Goal: Task Accomplishment & Management: Manage account settings

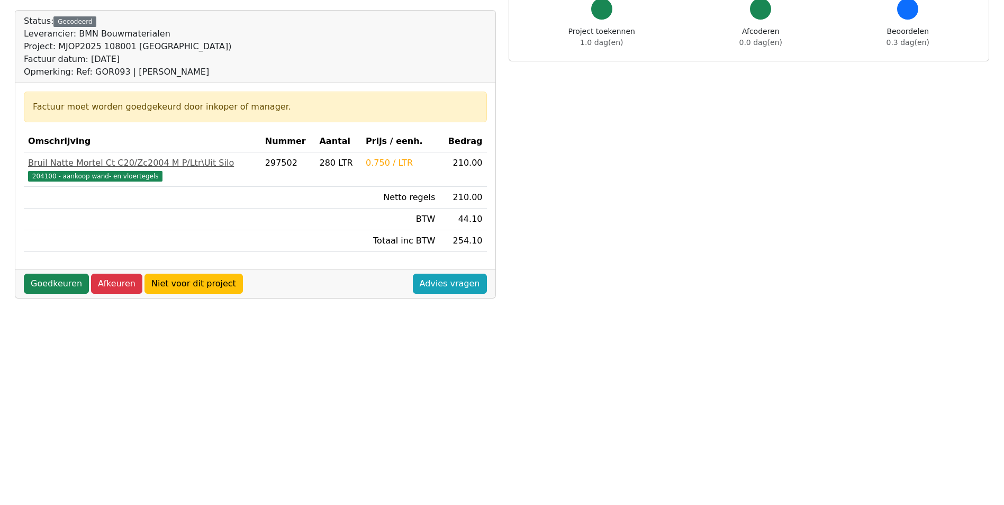
scroll to position [106, 0]
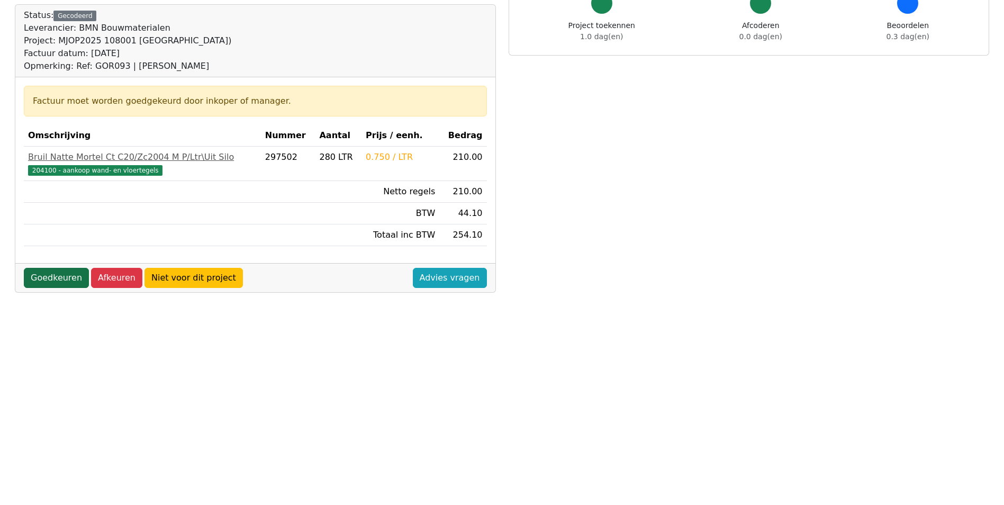
click at [66, 279] on link "Goedkeuren" at bounding box center [56, 278] width 65 height 20
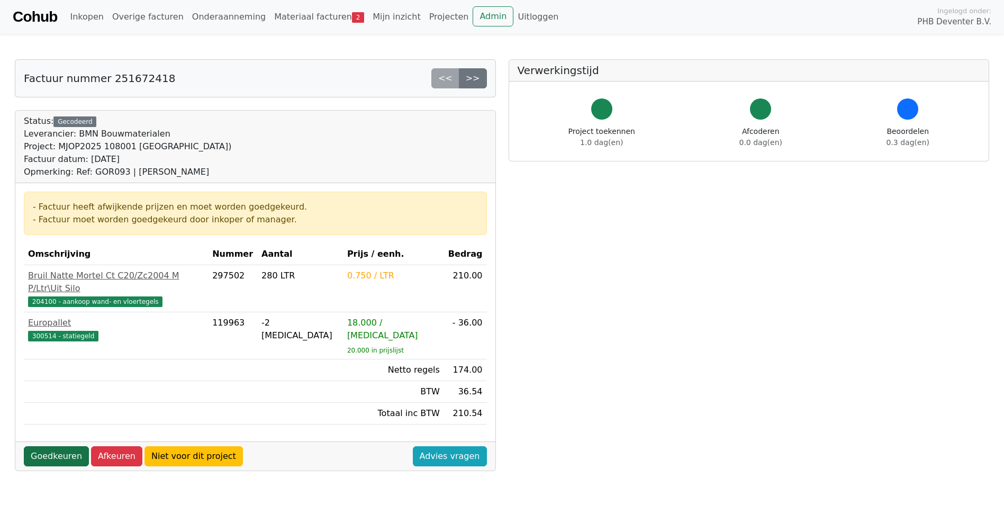
click at [64, 446] on link "Goedkeuren" at bounding box center [56, 456] width 65 height 20
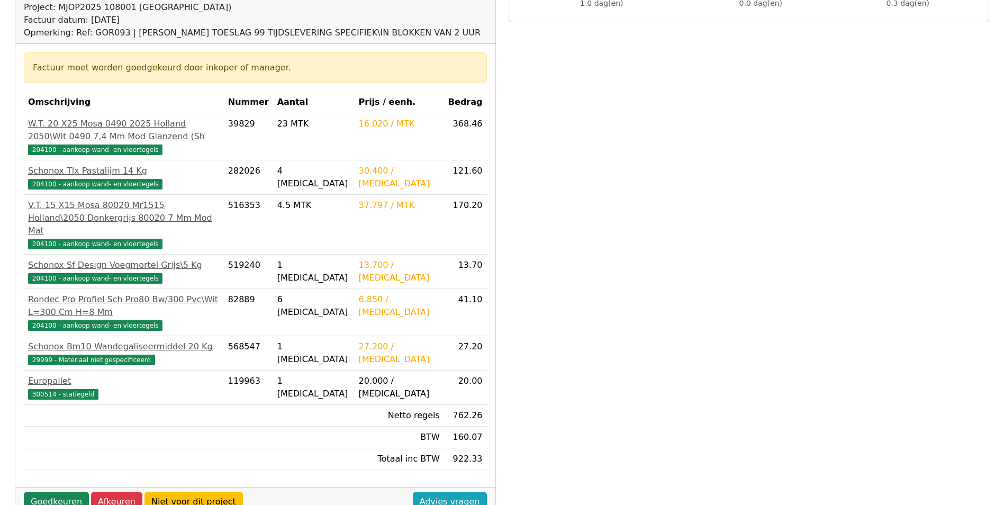
scroll to position [159, 0]
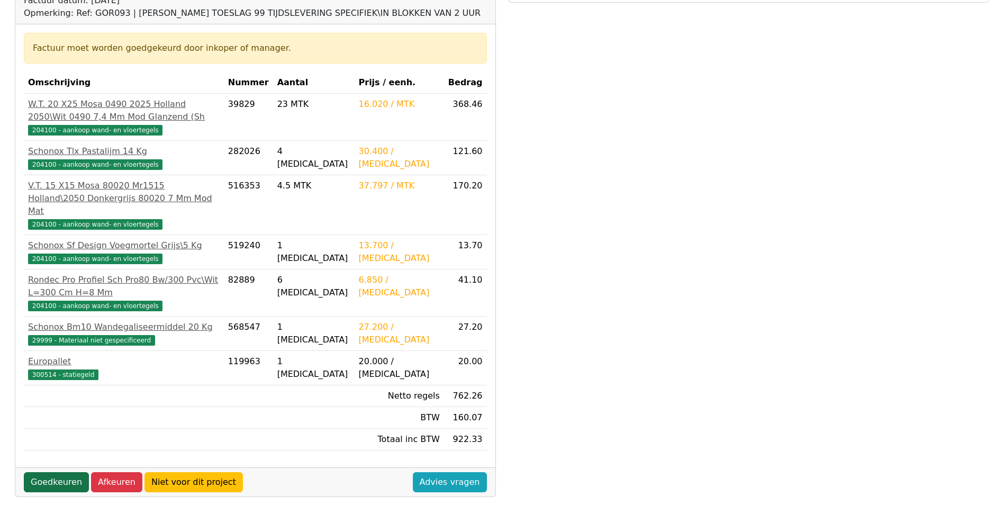
click at [55, 472] on link "Goedkeuren" at bounding box center [56, 482] width 65 height 20
